Goal: Navigation & Orientation: Find specific page/section

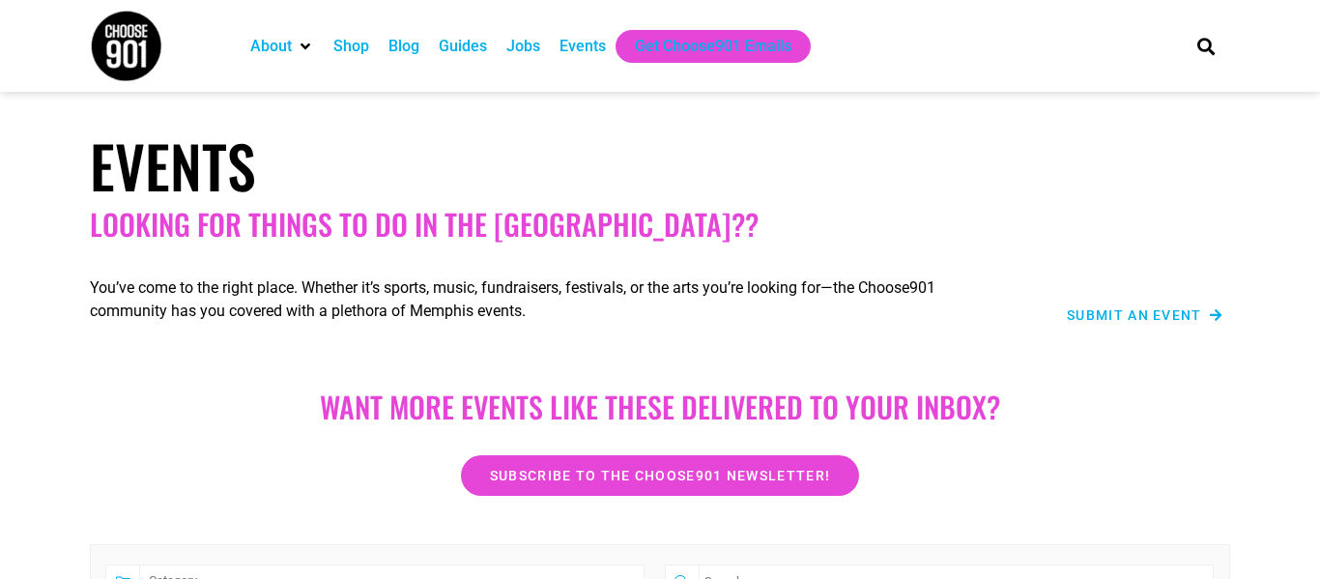
click at [577, 39] on div "Events" at bounding box center [583, 46] width 46 height 23
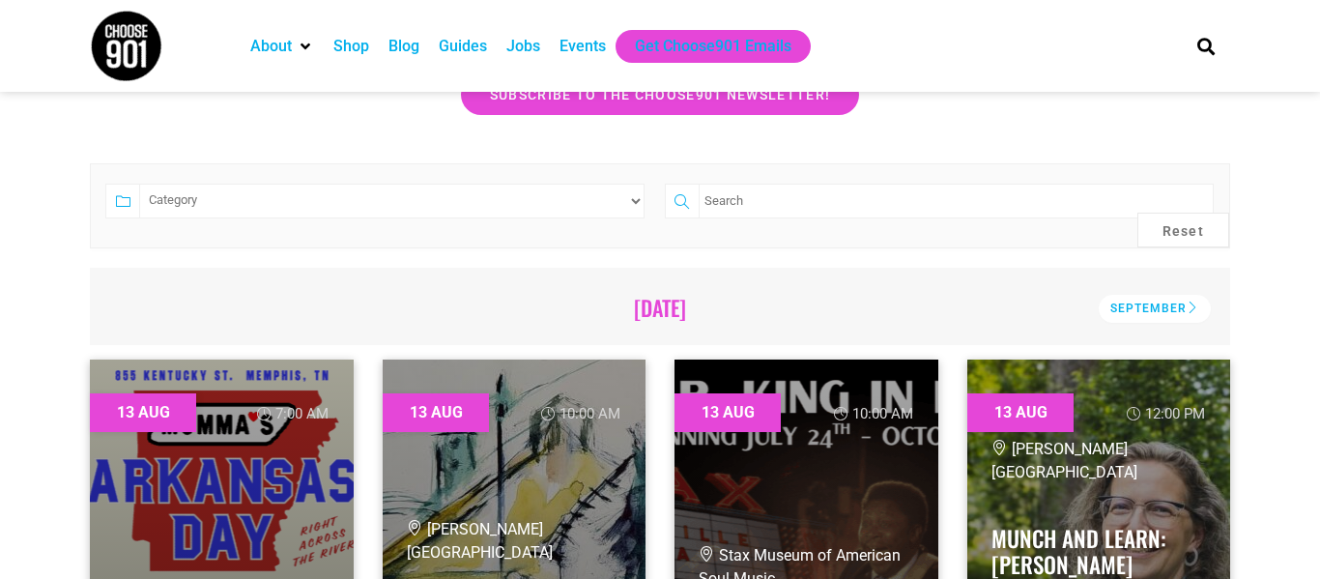
scroll to position [384, 0]
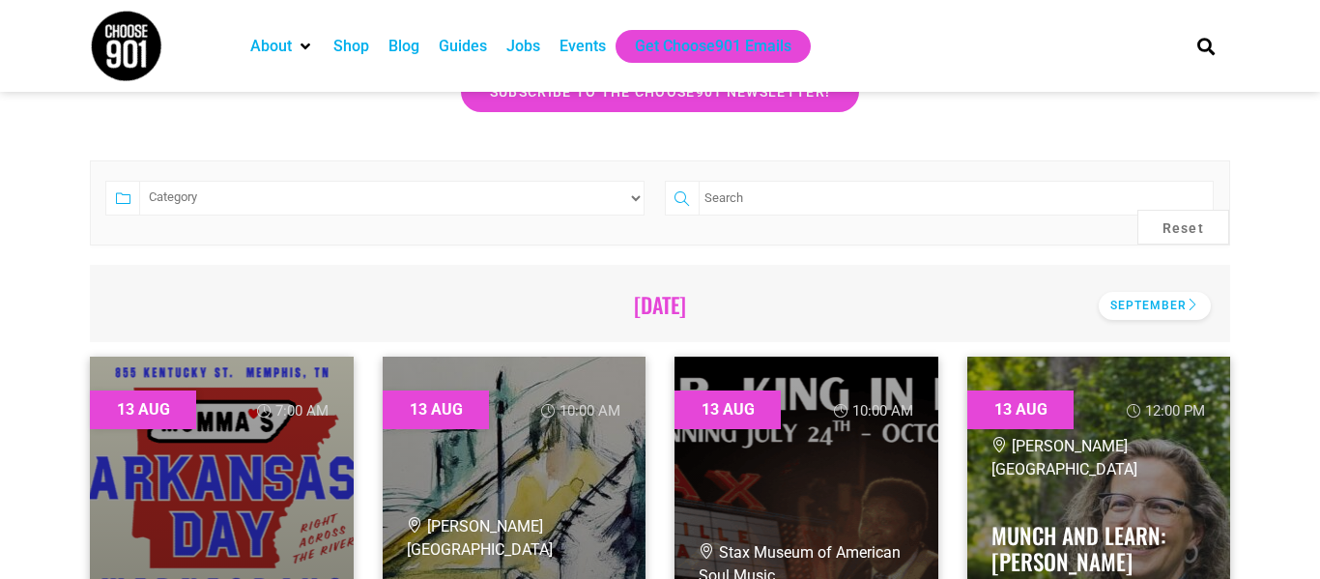
click at [1136, 309] on div "September" at bounding box center [1155, 306] width 112 height 28
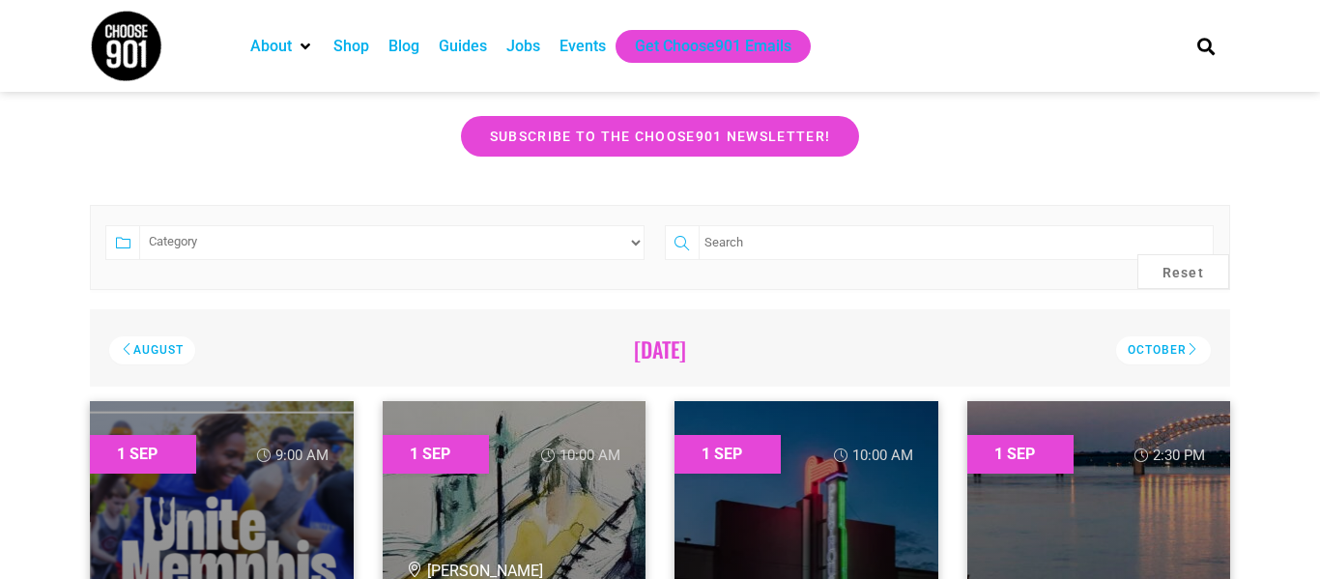
scroll to position [344, 0]
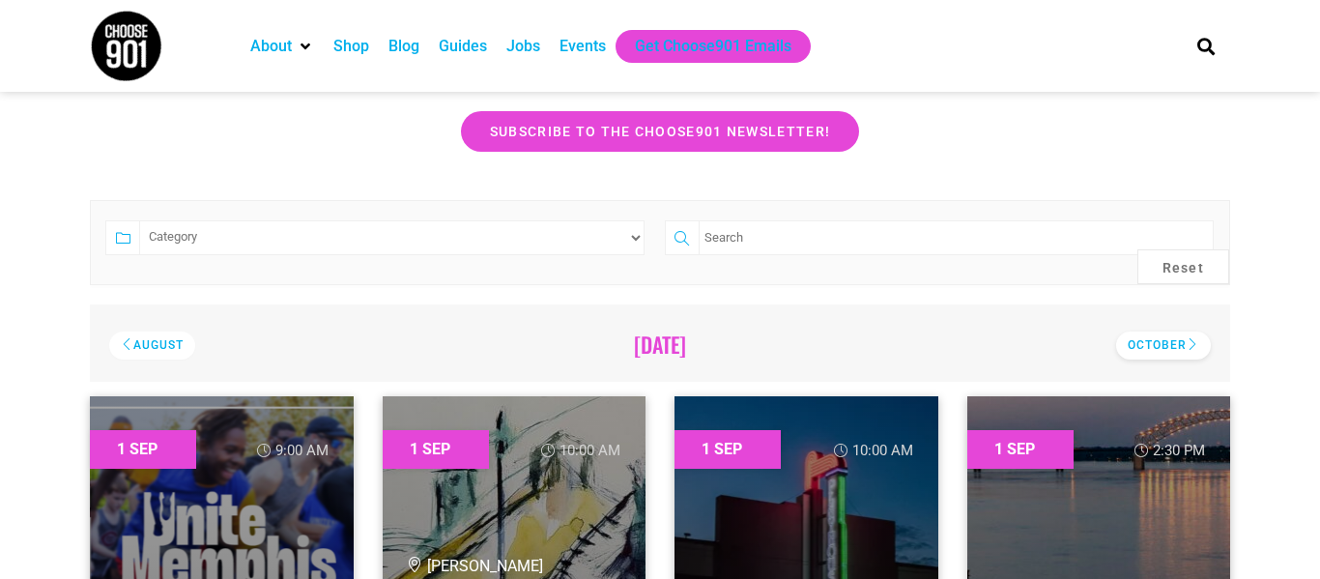
click at [1163, 355] on div "October" at bounding box center [1163, 346] width 95 height 28
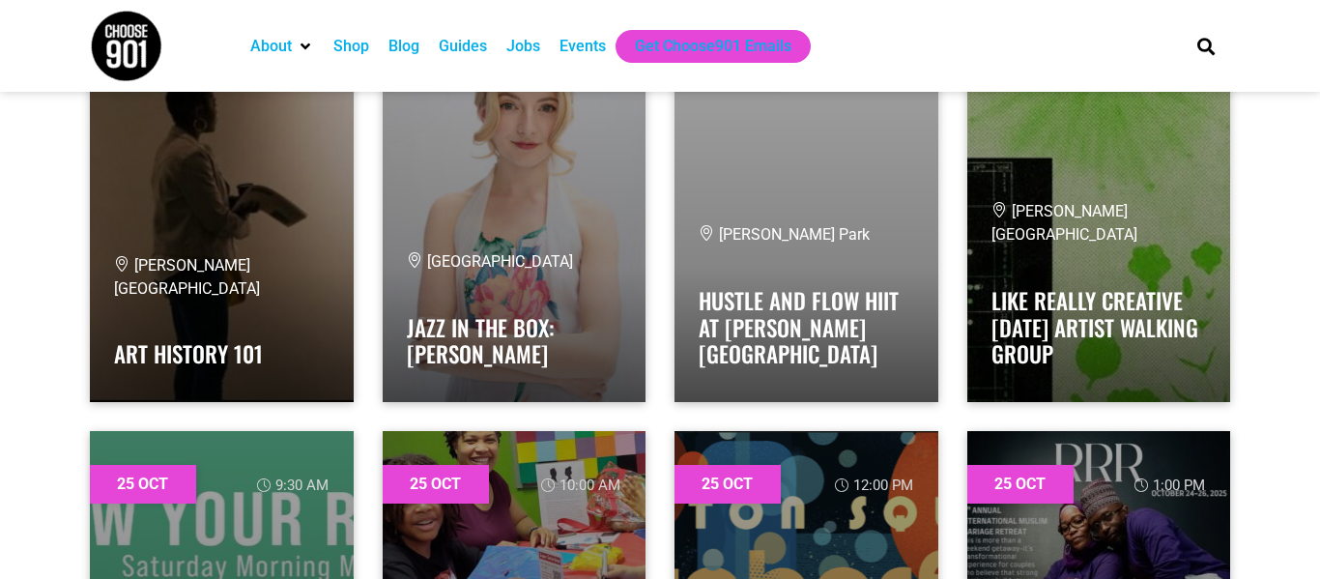
scroll to position [35246, 0]
